Goal: Task Accomplishment & Management: Manage account settings

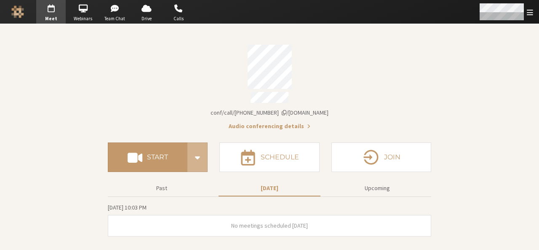
click at [532, 9] on span "Open menu" at bounding box center [529, 12] width 6 height 8
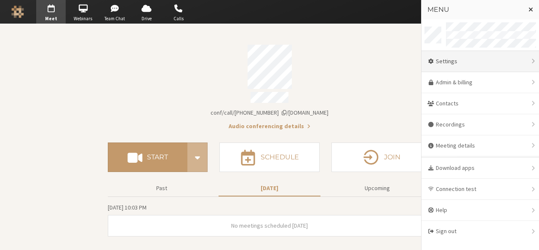
click at [469, 64] on div "Settings" at bounding box center [479, 61] width 117 height 21
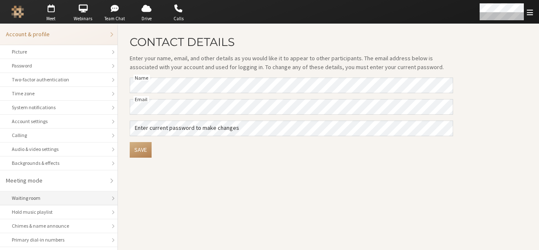
click at [52, 191] on li "Waiting room" at bounding box center [58, 198] width 117 height 14
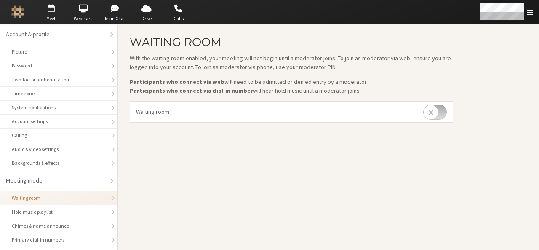
click at [444, 115] on input "checkbox" at bounding box center [435, 111] width 24 height 15
checkbox input "true"
click at [291, 179] on main "Waiting room With the waiting room enabled, your meeting will not begin until a…" at bounding box center [328, 137] width 421 height 226
click at [50, 14] on span "button" at bounding box center [50, 8] width 29 height 13
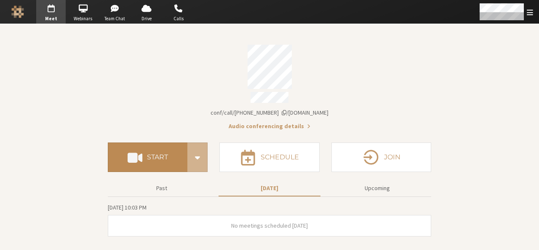
click at [124, 155] on button "Start" at bounding box center [148, 156] width 80 height 29
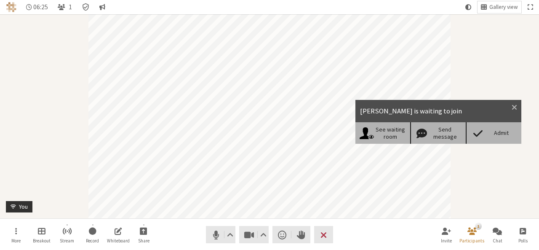
click at [483, 139] on div "Admit" at bounding box center [493, 132] width 56 height 21
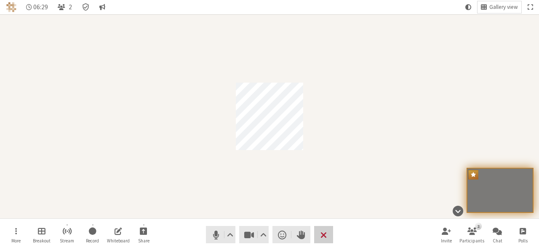
click at [329, 230] on button "Leave" at bounding box center [323, 234] width 19 height 17
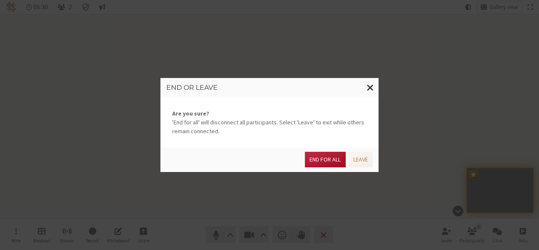
click at [323, 158] on button "End for all" at bounding box center [325, 159] width 40 height 16
